Goal: Task Accomplishment & Management: Complete application form

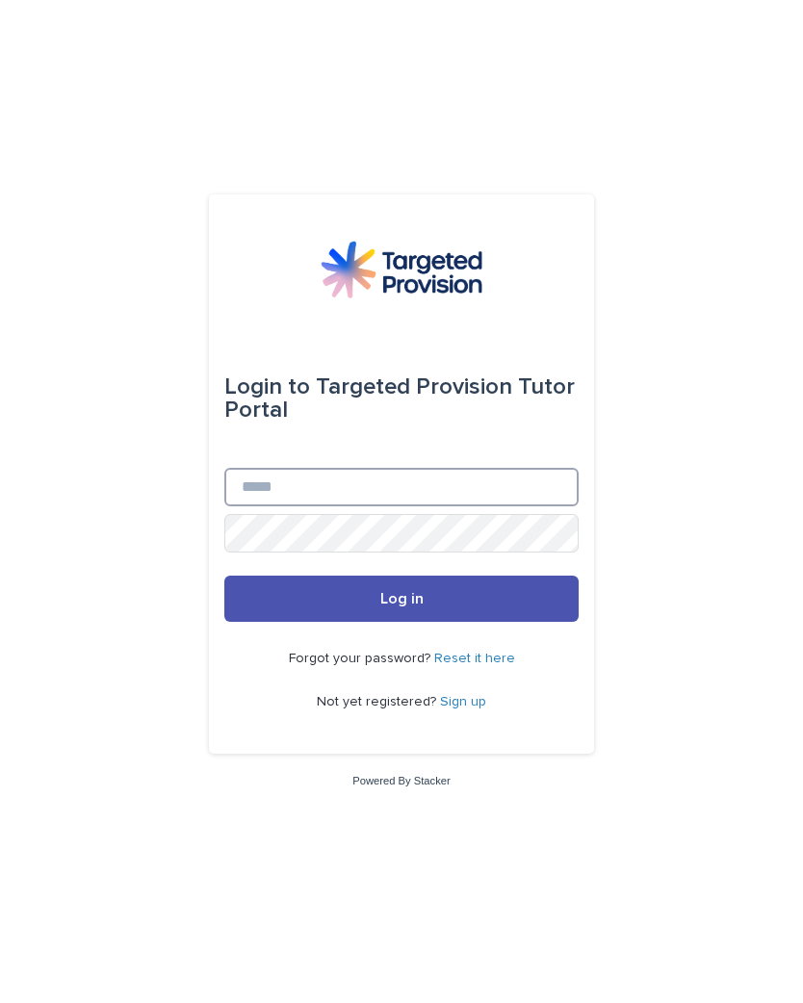
type input "**********"
click at [402, 614] on button "Log in" at bounding box center [401, 599] width 354 height 46
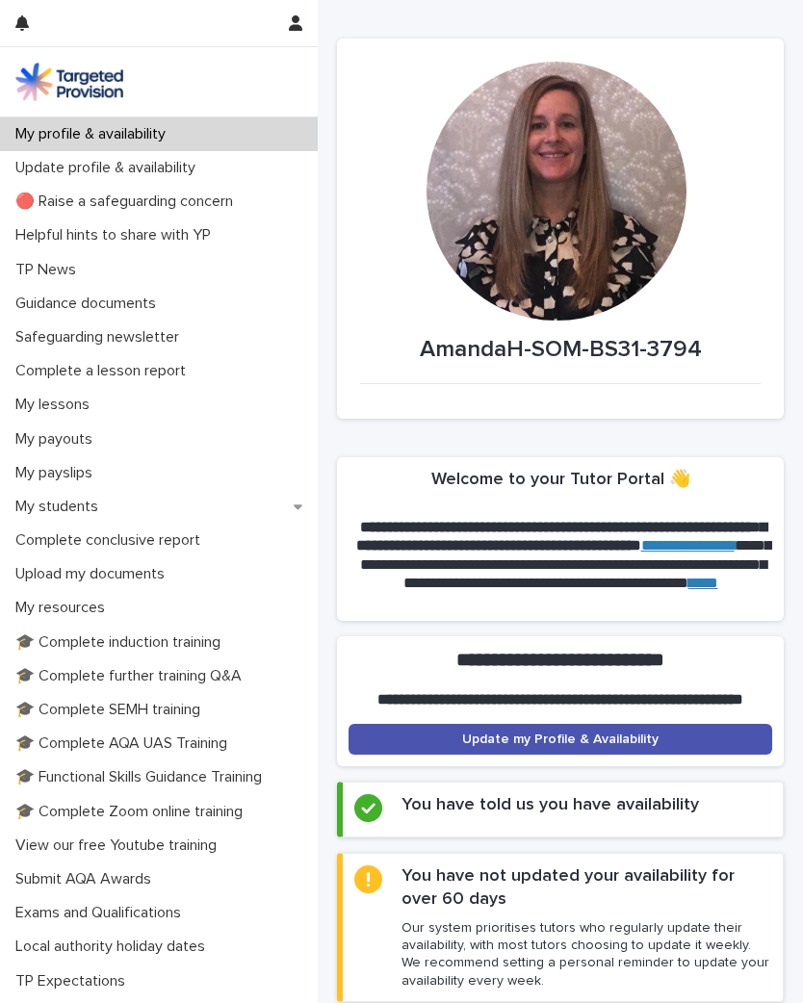
click at [68, 570] on p "Upload my documents" at bounding box center [94, 574] width 172 height 18
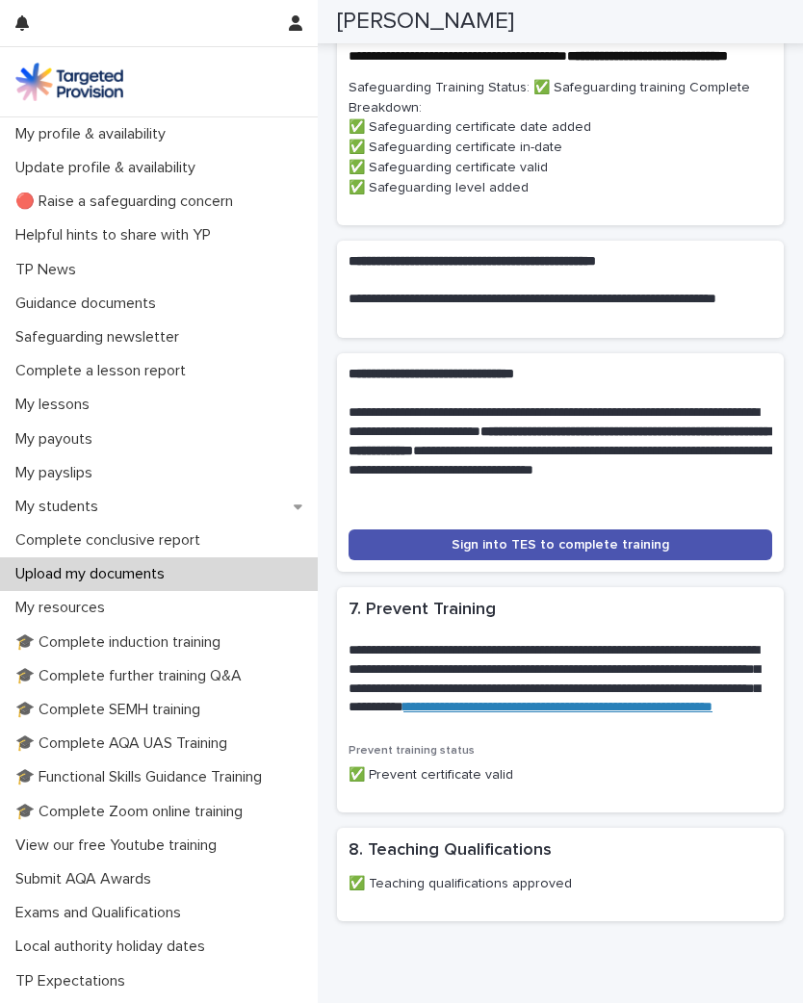
scroll to position [1041, 0]
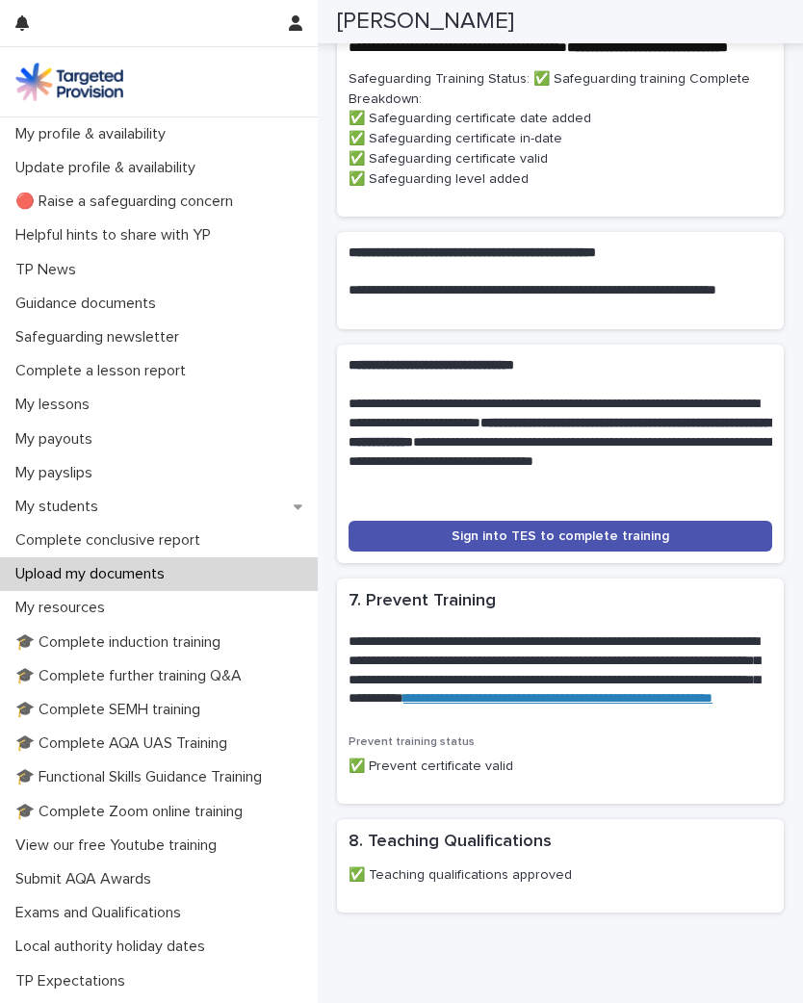
click at [400, 758] on p "✅ Prevent certificate valid" at bounding box center [561, 767] width 424 height 20
click at [373, 736] on p "Prevent training status" at bounding box center [561, 742] width 424 height 13
click at [395, 760] on p "✅ Prevent certificate valid" at bounding box center [561, 767] width 424 height 20
click at [399, 762] on p "✅ Prevent certificate valid" at bounding box center [561, 767] width 424 height 20
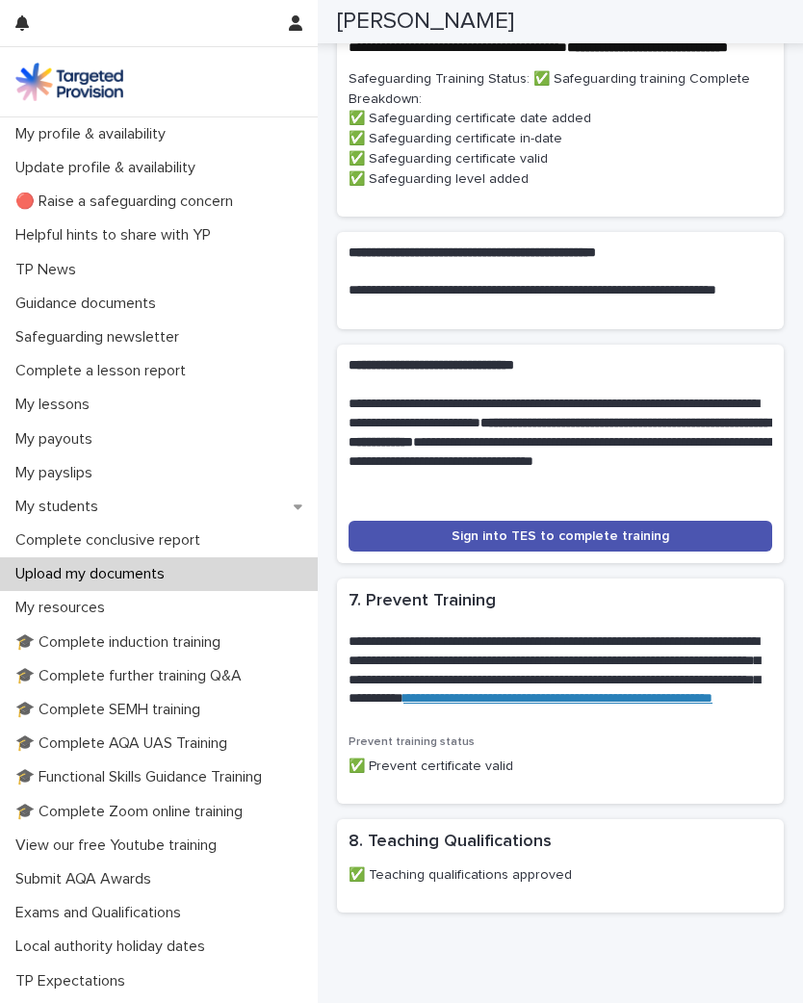
click at [384, 757] on p "✅ Prevent certificate valid" at bounding box center [561, 767] width 424 height 20
click at [389, 765] on div "Prevent training status ✅ Prevent certificate valid" at bounding box center [561, 764] width 424 height 57
click at [384, 757] on p "✅ Prevent certificate valid" at bounding box center [561, 767] width 424 height 20
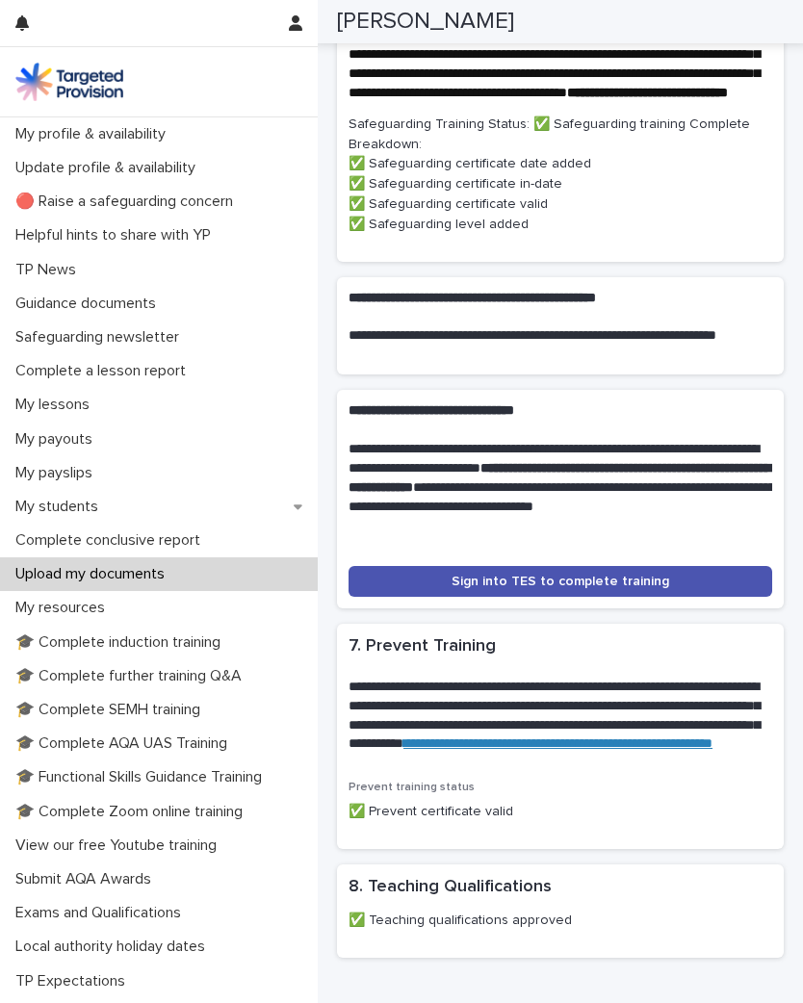
scroll to position [997, 0]
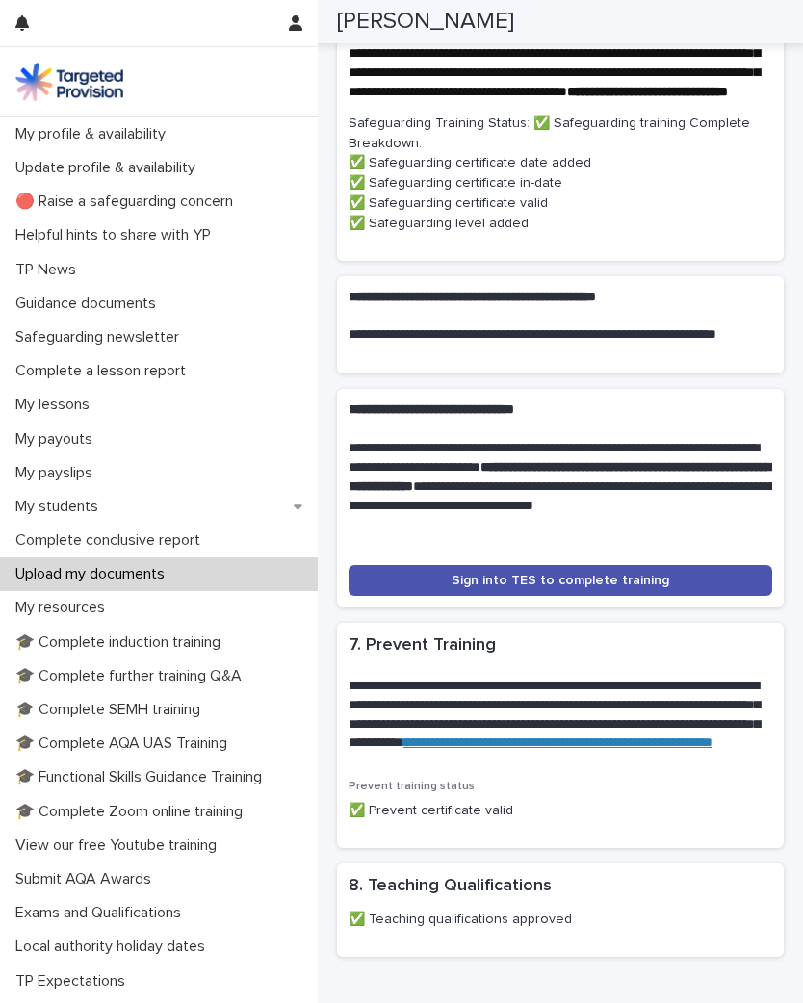
click at [387, 804] on p "✅ Prevent certificate valid" at bounding box center [561, 811] width 424 height 20
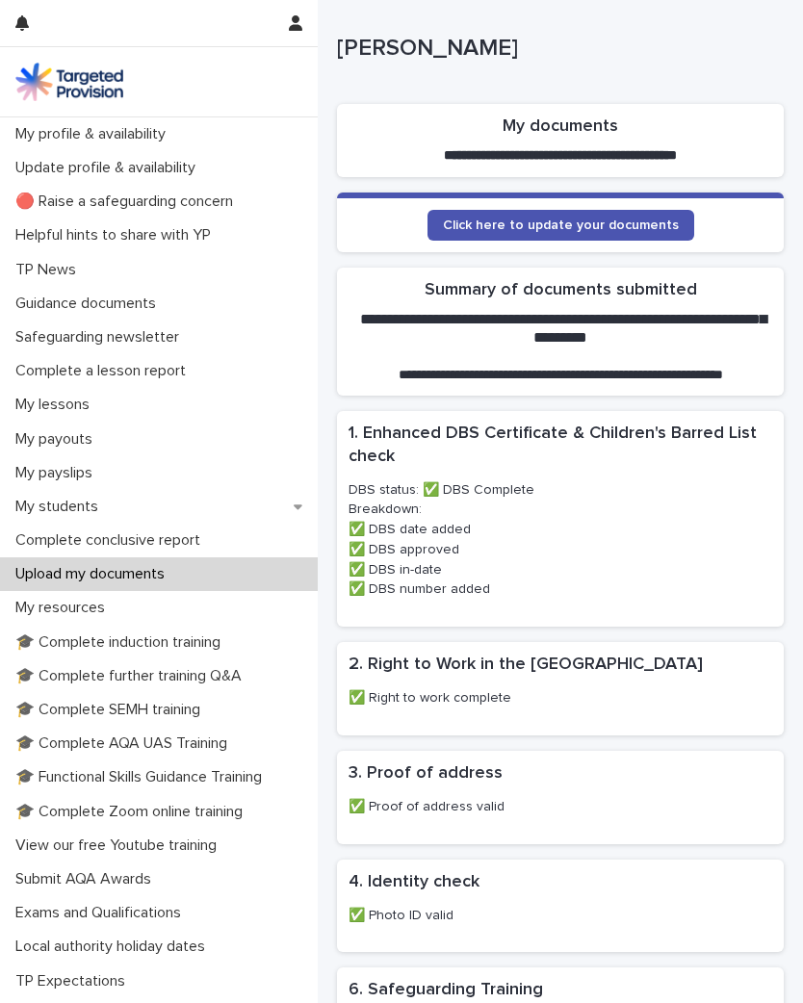
scroll to position [0, 0]
click at [535, 221] on span "Click here to update your documents" at bounding box center [561, 225] width 236 height 13
